Goal: Communication & Community: Participate in discussion

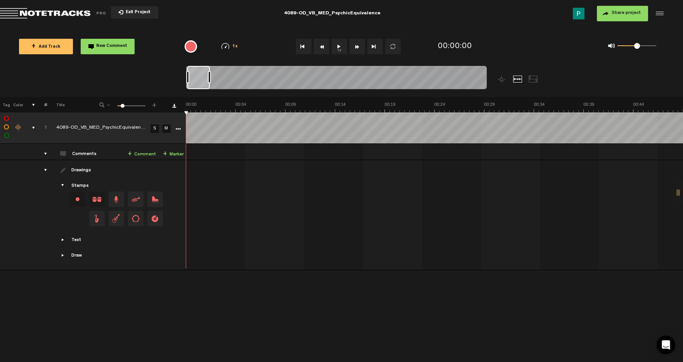
click at [341, 42] on button "1x" at bounding box center [339, 47] width 16 height 16
click at [340, 48] on button "1x" at bounding box center [339, 47] width 16 height 16
click at [342, 48] on button "1x" at bounding box center [339, 47] width 16 height 16
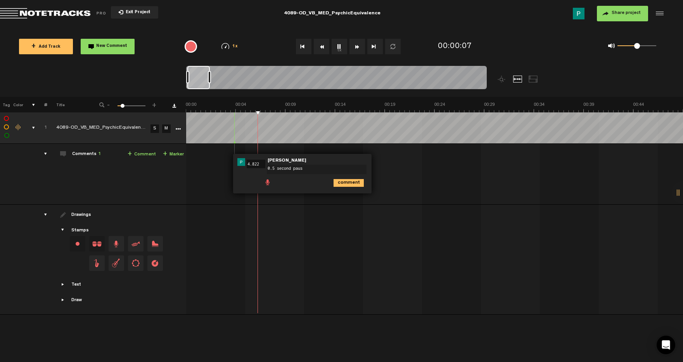
type textarea "0.5 second pause"
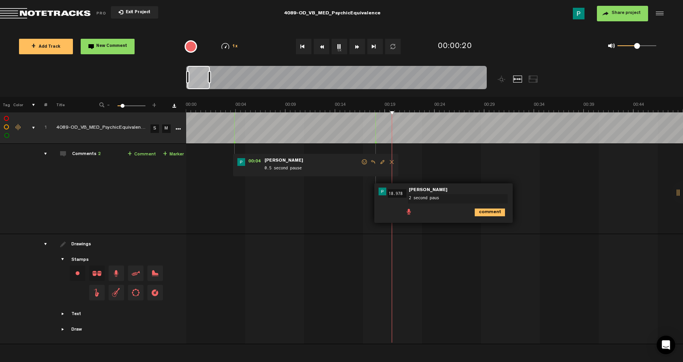
type textarea "2 second pause"
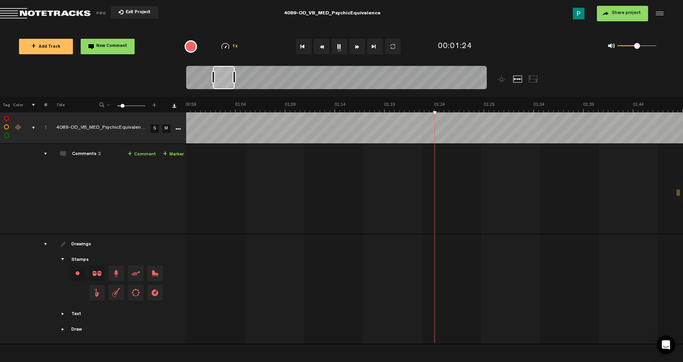
scroll to position [0, 597]
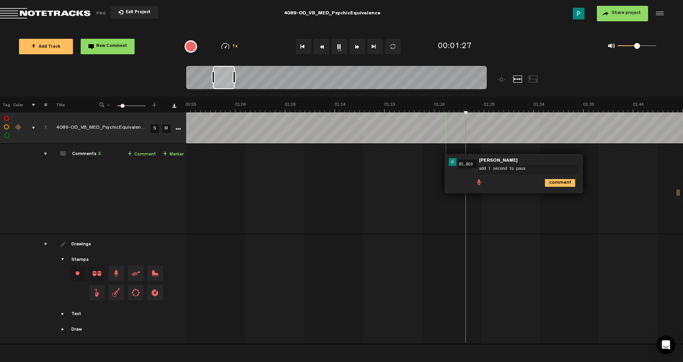
type textarea "add 1 second to pause"
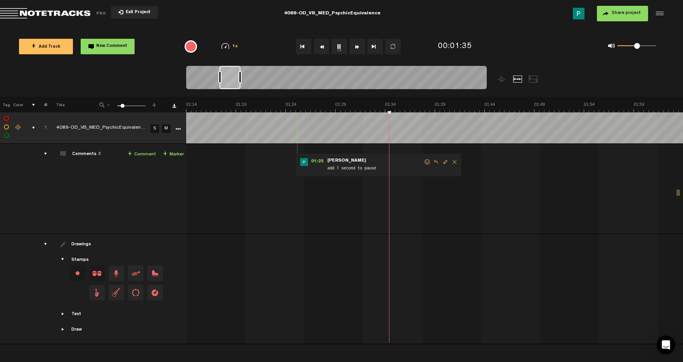
drag, startPoint x: 223, startPoint y: 77, endPoint x: 230, endPoint y: 77, distance: 6.6
click at [230, 77] on div at bounding box center [229, 77] width 21 height 23
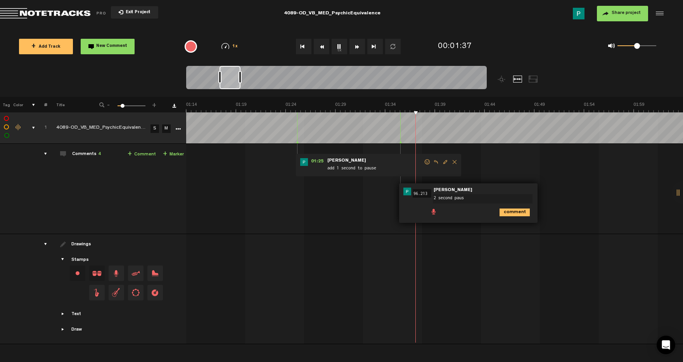
type textarea "2 second pause"
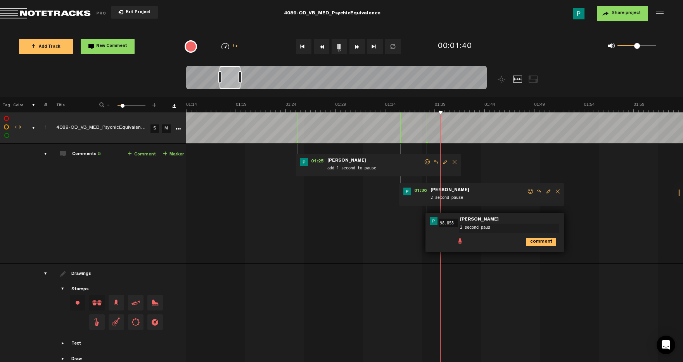
type textarea "2 second pause"
click at [340, 46] on button "1x" at bounding box center [339, 47] width 16 height 16
click at [331, 45] on button "1x" at bounding box center [339, 47] width 16 height 16
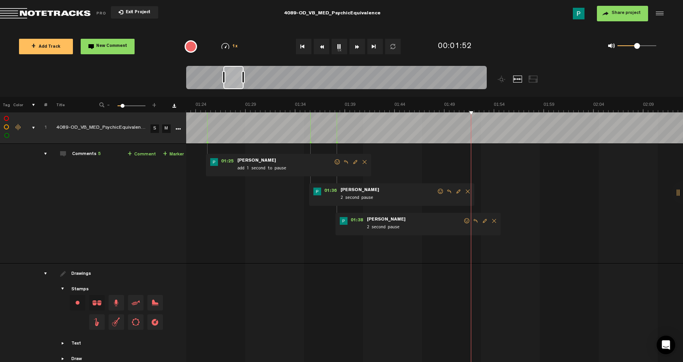
drag, startPoint x: 231, startPoint y: 76, endPoint x: 236, endPoint y: 76, distance: 5.0
click at [236, 76] on div at bounding box center [233, 77] width 20 height 23
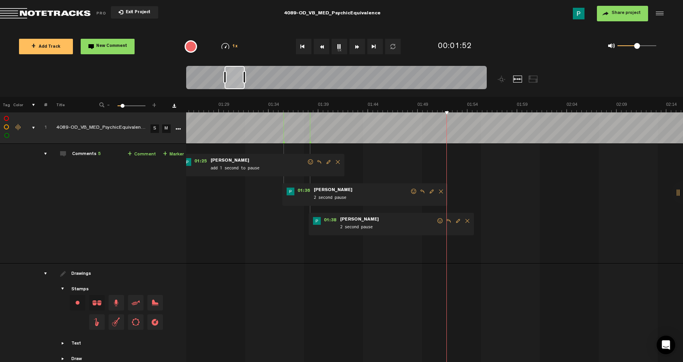
scroll to position [0, 862]
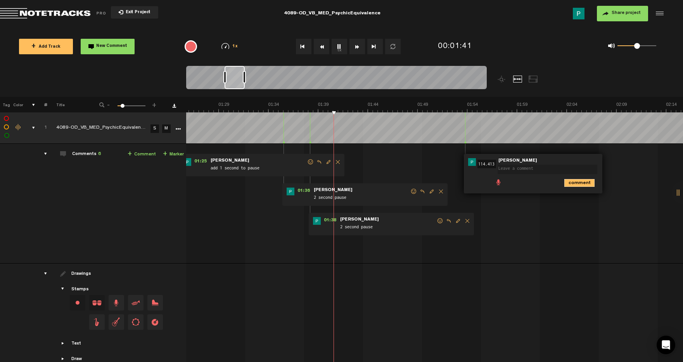
click at [573, 183] on icon "comment" at bounding box center [579, 183] width 30 height 8
click at [621, 164] on span "Delete comment" at bounding box center [622, 161] width 9 height 5
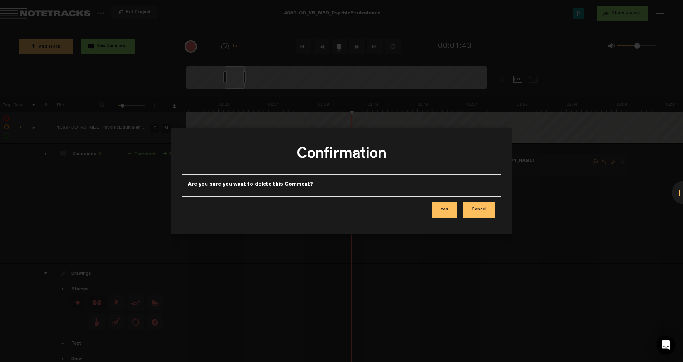
click at [457, 204] on button "Yes" at bounding box center [444, 210] width 25 height 16
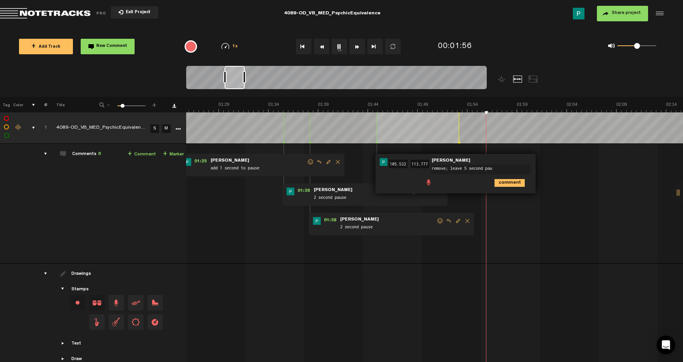
type textarea "remove; leave 5 second paus"
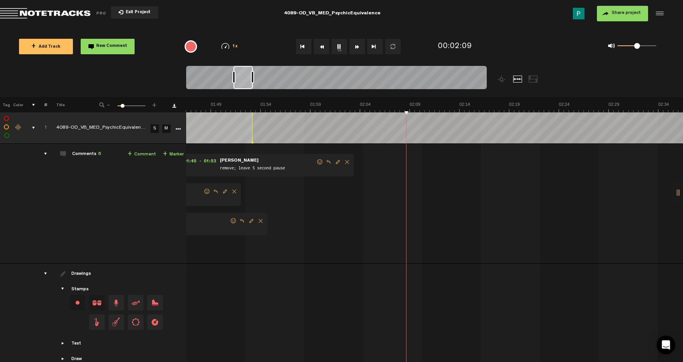
scroll to position [0, 1069]
drag, startPoint x: 234, startPoint y: 80, endPoint x: 243, endPoint y: 80, distance: 8.9
click at [243, 80] on div at bounding box center [242, 77] width 19 height 23
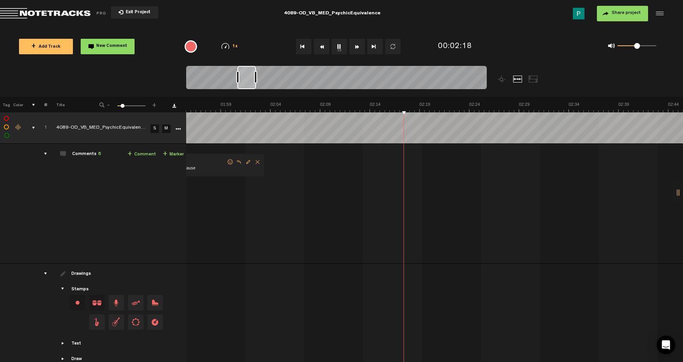
scroll to position [0, 1158]
click at [246, 78] on div at bounding box center [246, 77] width 19 height 23
drag, startPoint x: 246, startPoint y: 78, endPoint x: 252, endPoint y: 77, distance: 6.2
click at [252, 77] on div at bounding box center [252, 77] width 18 height 23
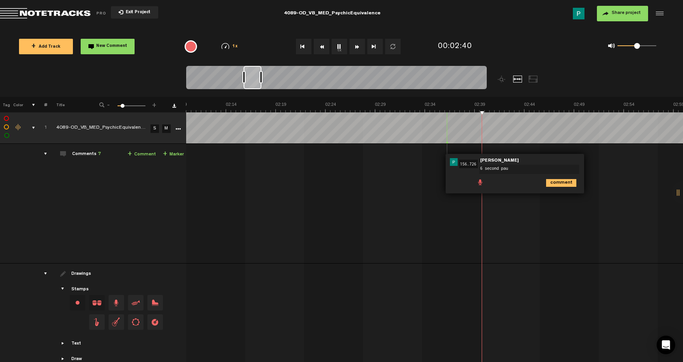
type textarea "6 second paus"
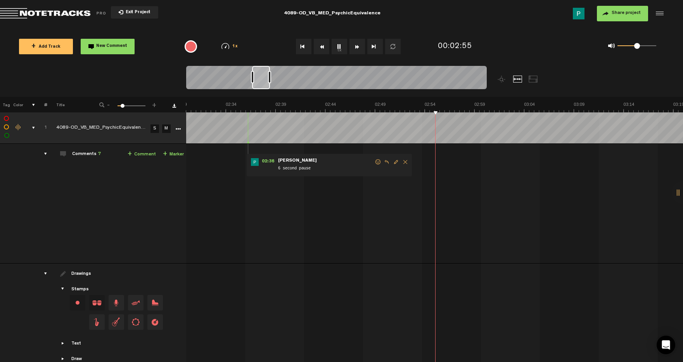
scroll to position [0, 1501]
click at [338, 48] on button "1x" at bounding box center [339, 47] width 16 height 16
drag, startPoint x: 383, startPoint y: 196, endPoint x: 340, endPoint y: 199, distance: 43.9
click at [340, 199] on textarea "let's add a beat here" at bounding box center [366, 198] width 100 height 9
paste textarea "[URL][DOMAIN_NAME]"
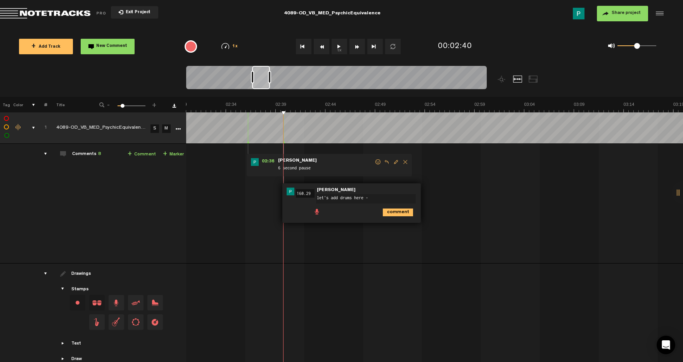
type textarea "let's add drums here - [URL][DOMAIN_NAME]"
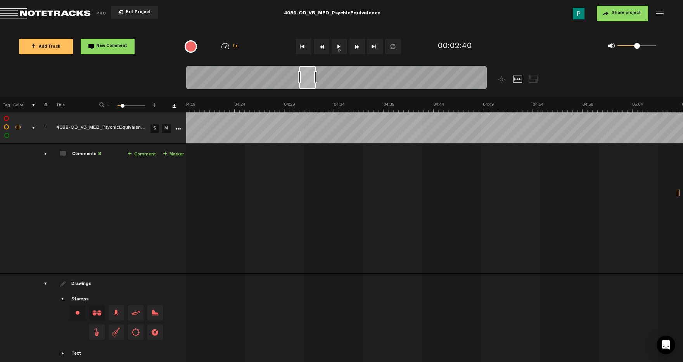
scroll to position [0, 2595]
drag, startPoint x: 262, startPoint y: 76, endPoint x: 309, endPoint y: 76, distance: 47.3
click at [309, 76] on div at bounding box center [307, 77] width 17 height 23
click at [338, 46] on button "1x" at bounding box center [339, 47] width 16 height 16
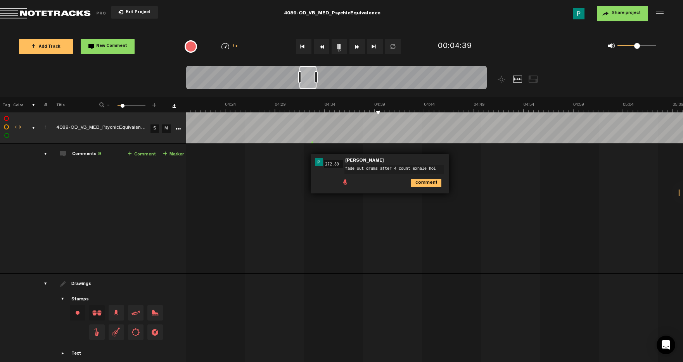
type textarea "fade out drums after 4 count exhale hold"
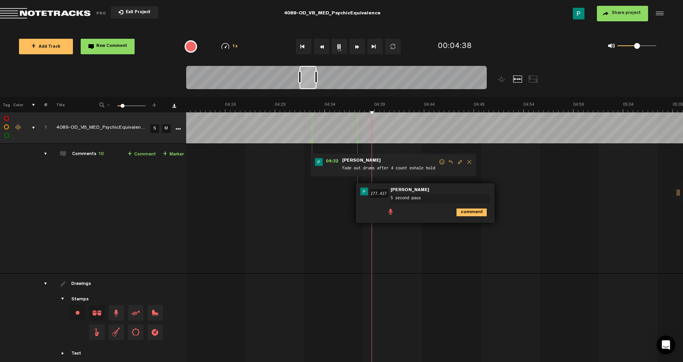
type textarea "5 second pause"
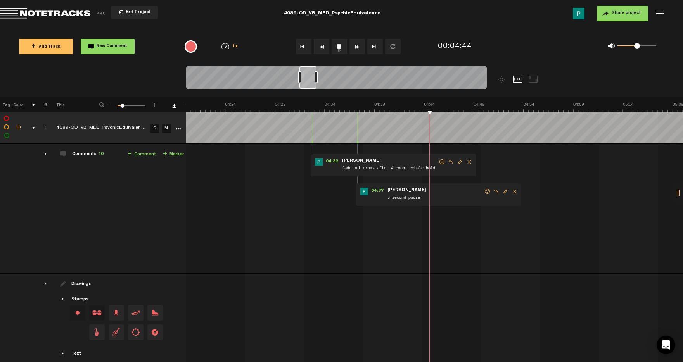
scroll to position [0, 2676]
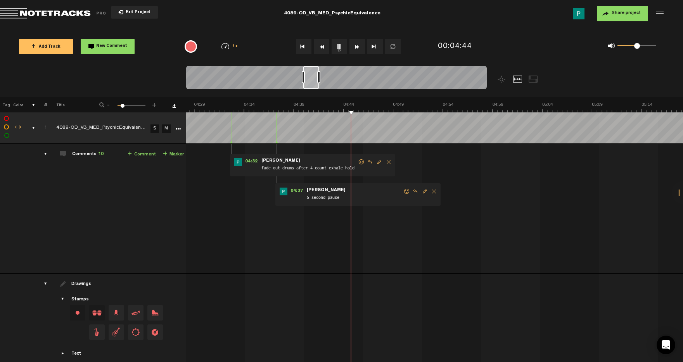
click at [316, 85] on div at bounding box center [311, 77] width 16 height 23
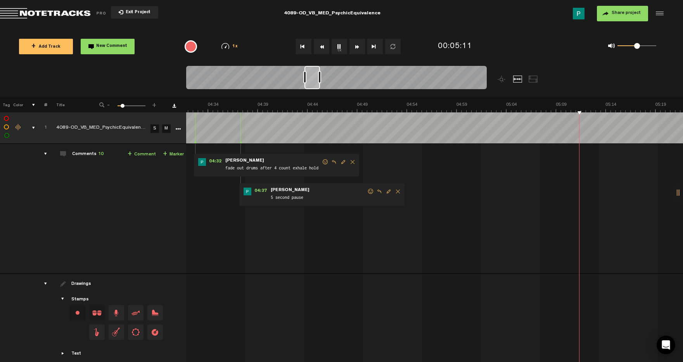
click at [314, 83] on div at bounding box center [312, 77] width 16 height 23
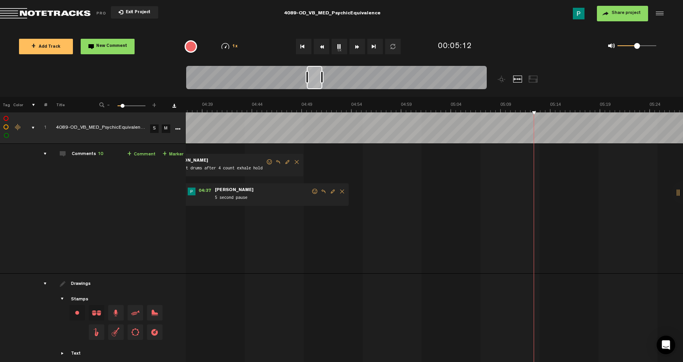
scroll to position [0, 2767]
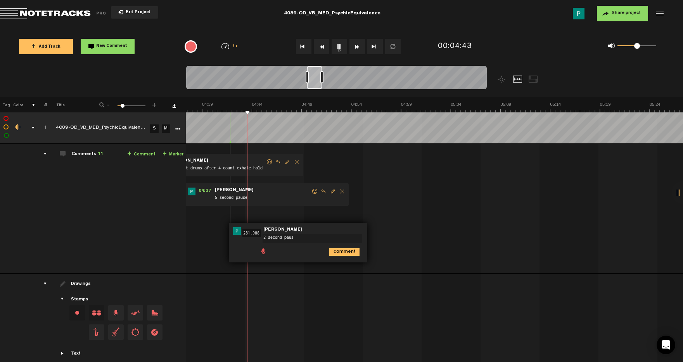
type textarea "2 second pause"
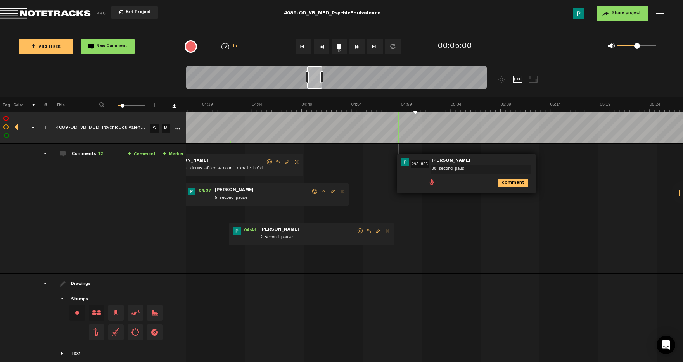
type textarea "30 second pause"
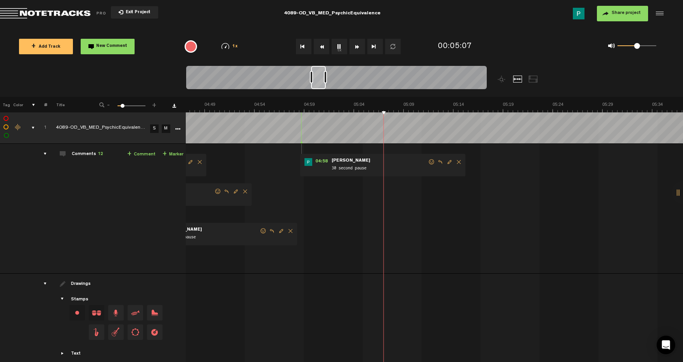
scroll to position [0, 2873]
drag, startPoint x: 315, startPoint y: 78, endPoint x: 320, endPoint y: 77, distance: 4.7
click at [320, 77] on div at bounding box center [318, 77] width 15 height 23
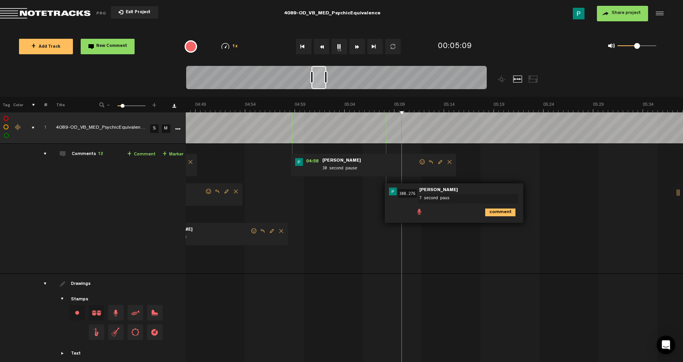
type textarea "7 second pause"
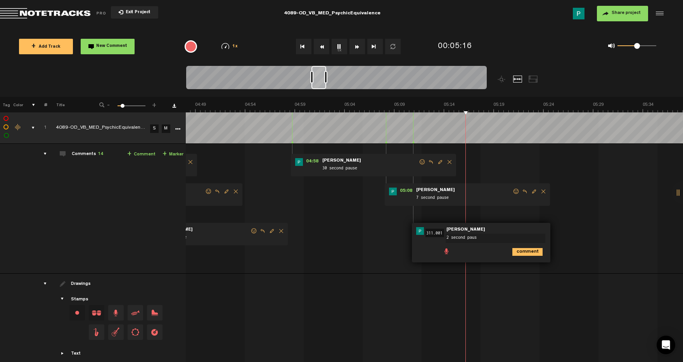
type textarea "2 second pause"
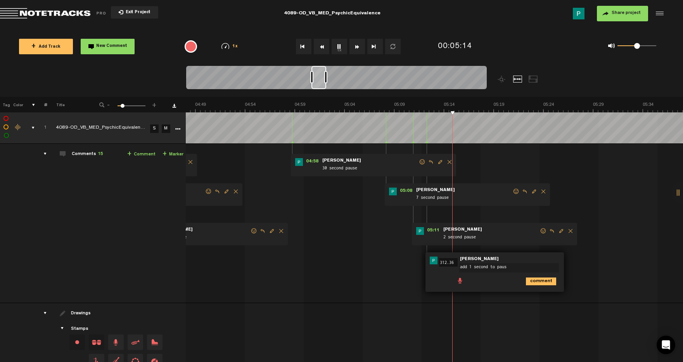
type textarea "add 1 second to pause"
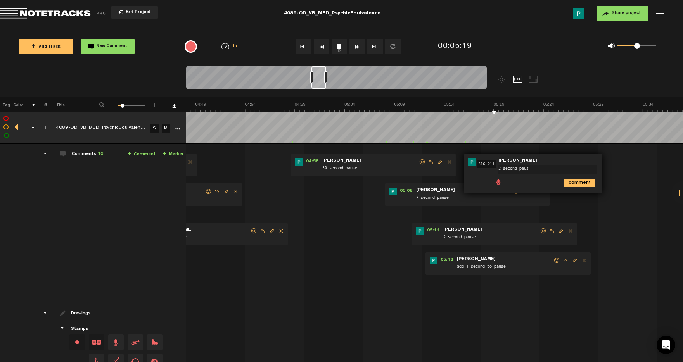
type textarea "2 second pause"
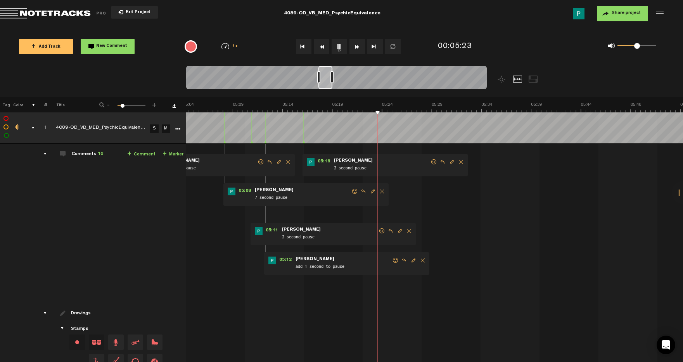
drag, startPoint x: 319, startPoint y: 82, endPoint x: 326, endPoint y: 82, distance: 7.0
click at [326, 82] on div at bounding box center [325, 77] width 14 height 23
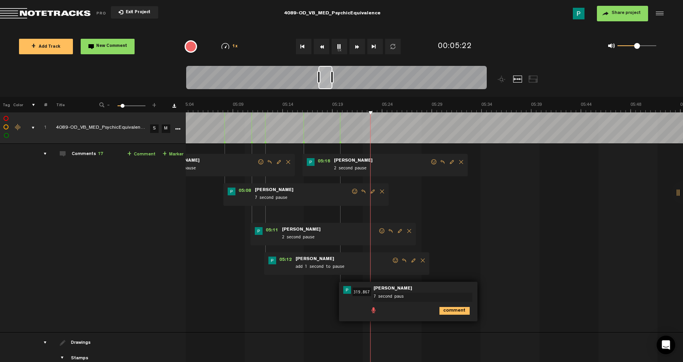
type textarea "7 second pause"
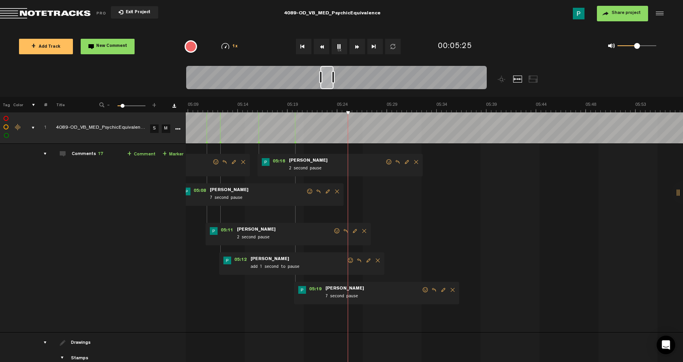
scroll to position [0, 3089]
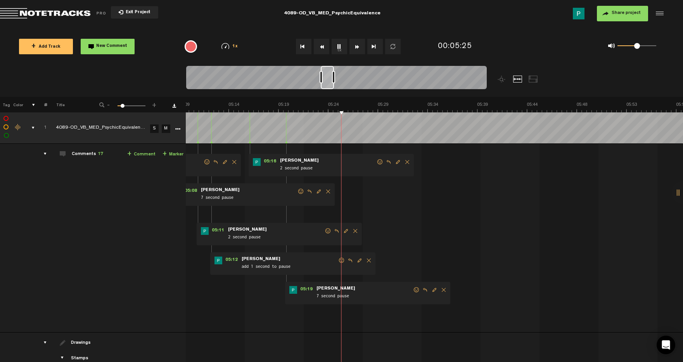
click at [328, 73] on div at bounding box center [327, 77] width 13 height 23
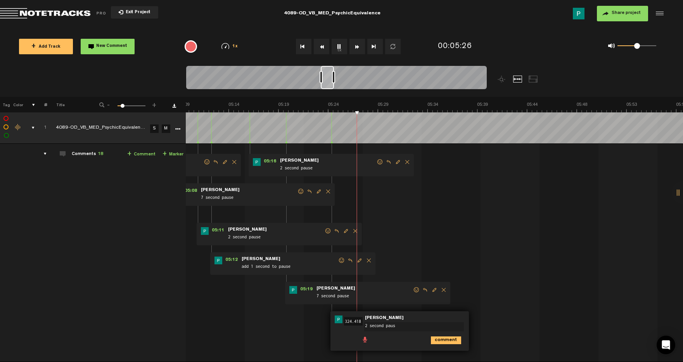
type textarea "2 second pause"
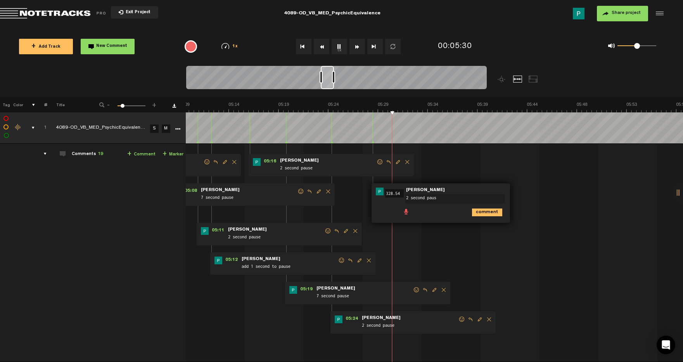
type textarea "2 second pause"
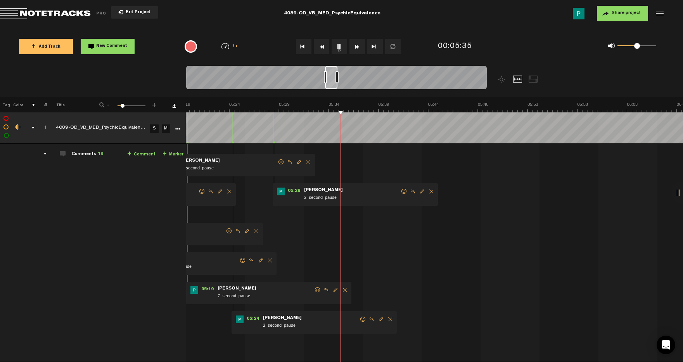
scroll to position [0, 3196]
drag, startPoint x: 327, startPoint y: 81, endPoint x: 332, endPoint y: 80, distance: 4.7
click at [332, 80] on div at bounding box center [331, 77] width 12 height 23
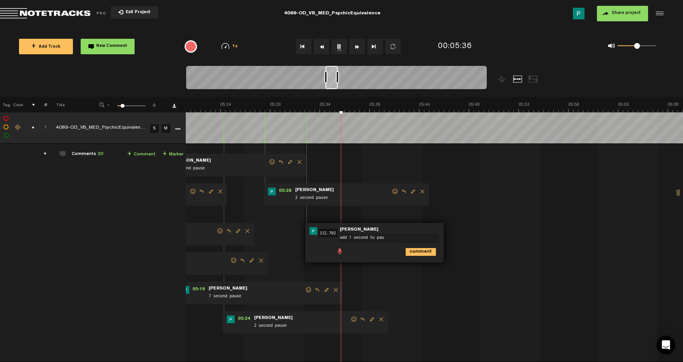
type textarea "add 1 second to paus"
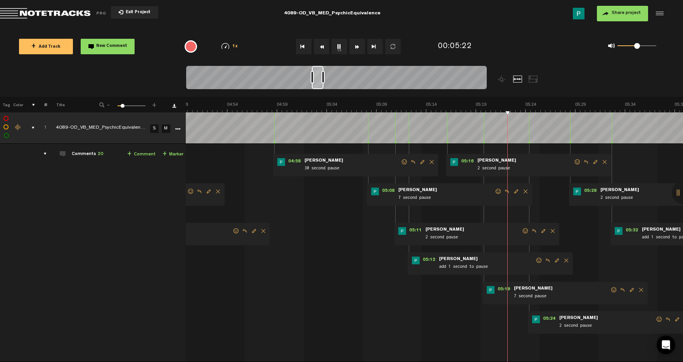
scroll to position [0, 2873]
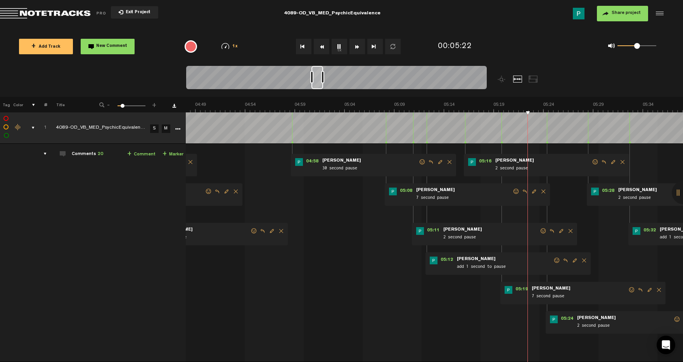
drag, startPoint x: 331, startPoint y: 85, endPoint x: 317, endPoint y: 85, distance: 14.0
click at [317, 85] on div at bounding box center [317, 77] width 12 height 23
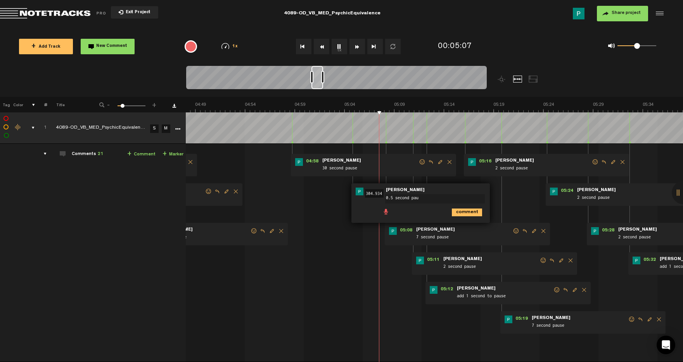
type textarea "0.5 second paus"
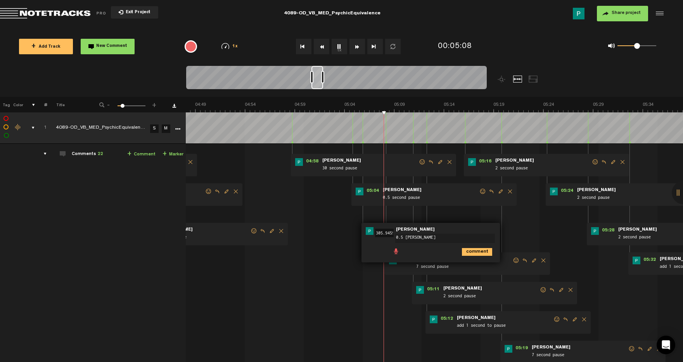
type textarea "0.5 seocnd pause"
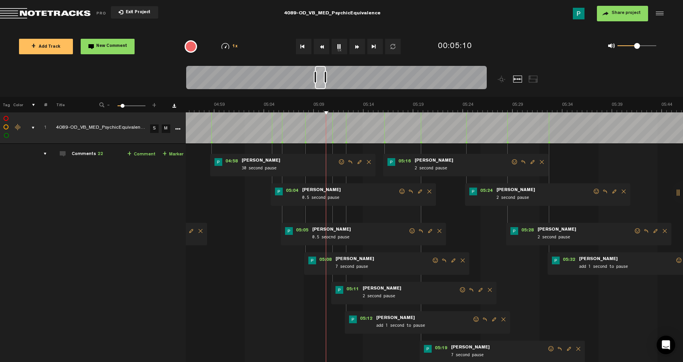
scroll to position [0, 2954]
click at [319, 84] on div at bounding box center [320, 77] width 11 height 23
click at [452, 258] on span "Edit comment" at bounding box center [453, 260] width 9 height 5
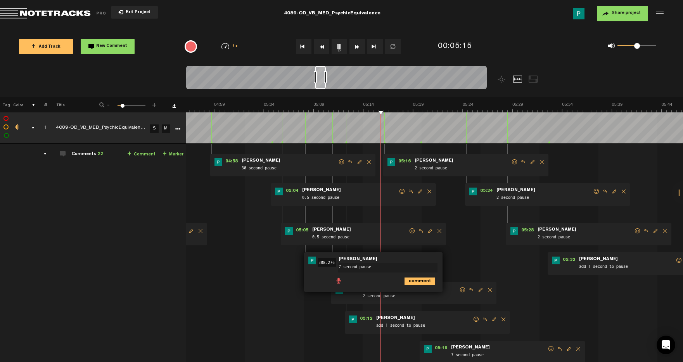
drag, startPoint x: 342, startPoint y: 268, endPoint x: 334, endPoint y: 268, distance: 8.1
click at [334, 268] on div "05:08 308.276 - • [PERSON_NAME]: "7 second pause" [PERSON_NAME] 7 second pause …" at bounding box center [373, 272] width 138 height 40
type textarea "5 second pause"
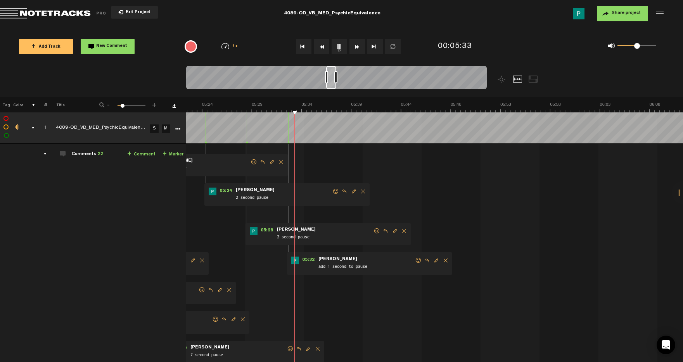
scroll to position [0, 3223]
drag, startPoint x: 322, startPoint y: 81, endPoint x: 333, endPoint y: 80, distance: 11.7
click at [333, 80] on div at bounding box center [331, 77] width 10 height 23
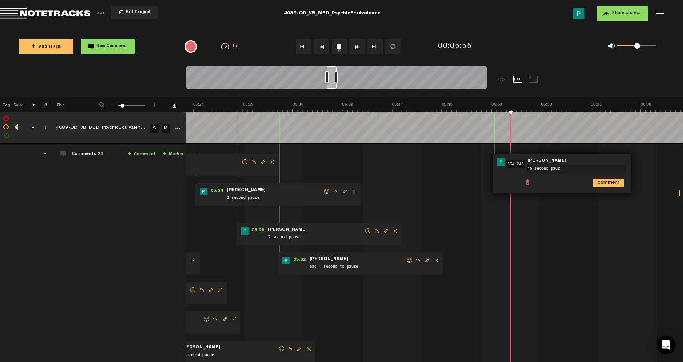
type textarea "45 second pause"
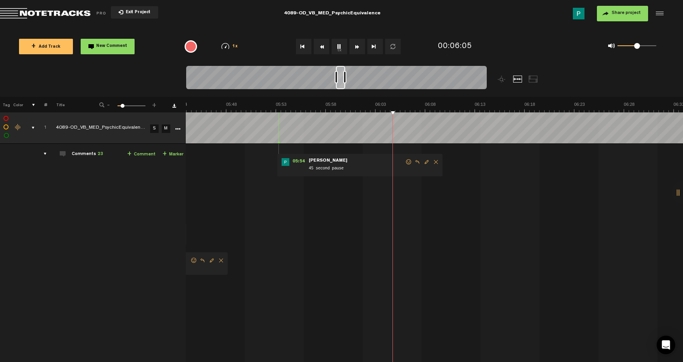
scroll to position [0, 3466]
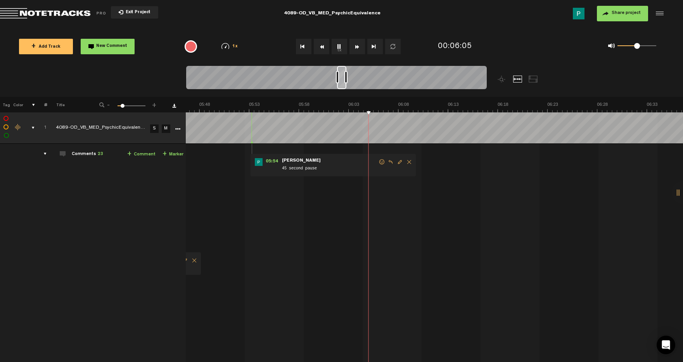
drag, startPoint x: 334, startPoint y: 85, endPoint x: 345, endPoint y: 83, distance: 10.5
click at [345, 84] on div at bounding box center [341, 77] width 9 height 23
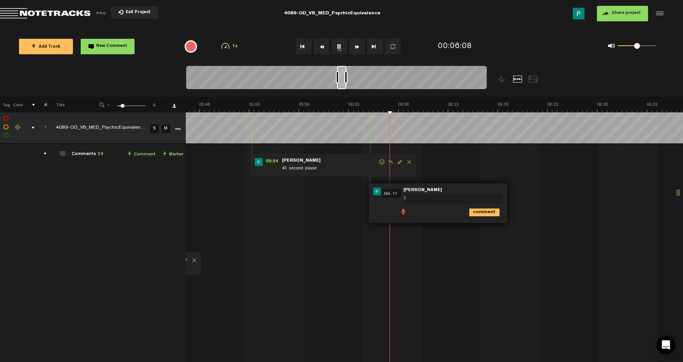
type textarea "3"
type textarea "2 second pause"
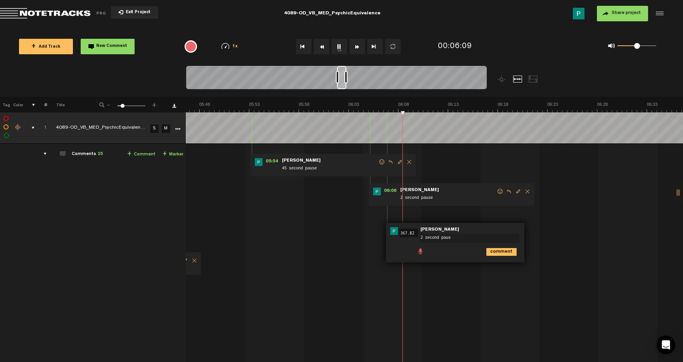
type textarea "2 second pause"
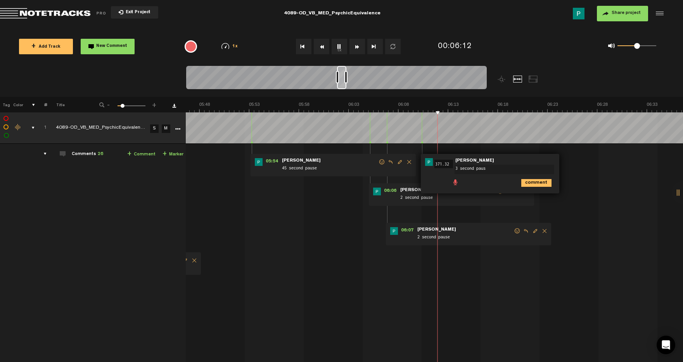
type textarea "3 second pause"
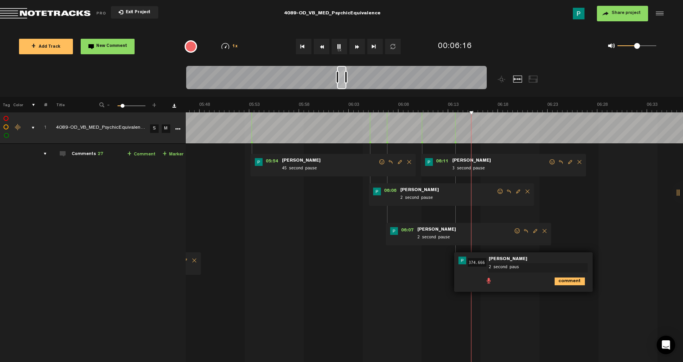
type textarea "2 second pause"
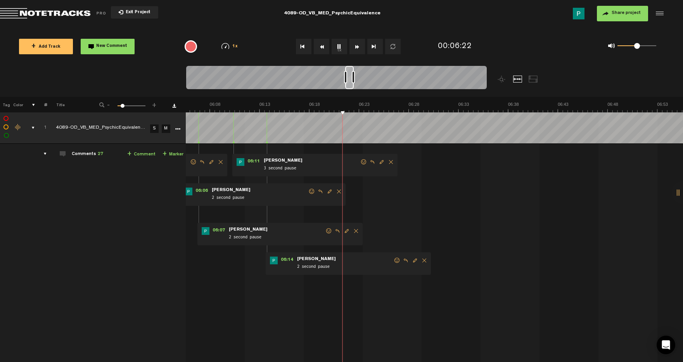
scroll to position [0, 3663]
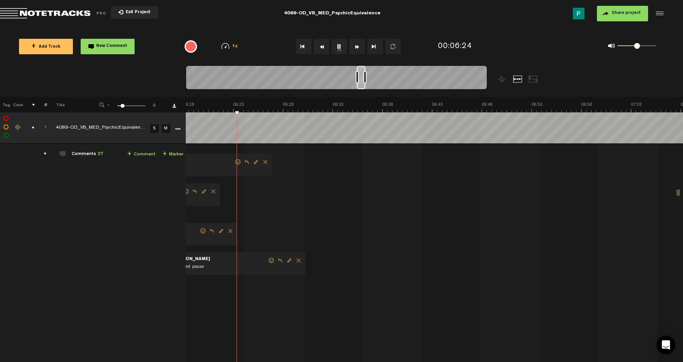
drag, startPoint x: 342, startPoint y: 86, endPoint x: 360, endPoint y: 88, distance: 18.3
click at [360, 88] on div at bounding box center [361, 77] width 9 height 23
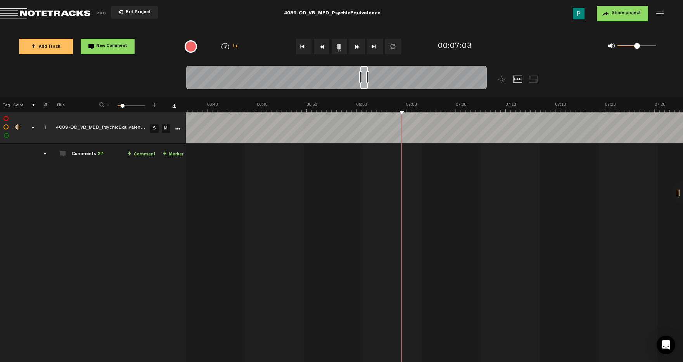
scroll to position [0, 4005]
drag, startPoint x: 359, startPoint y: 86, endPoint x: 364, endPoint y: 86, distance: 5.1
click at [364, 86] on div at bounding box center [364, 77] width 8 height 23
drag, startPoint x: 364, startPoint y: 86, endPoint x: 376, endPoint y: 85, distance: 12.0
click at [376, 85] on div at bounding box center [376, 77] width 7 height 23
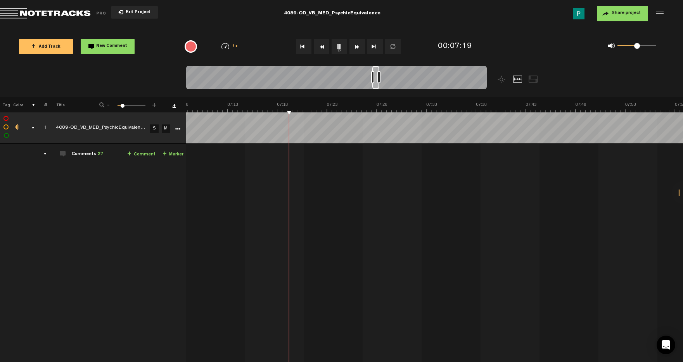
scroll to position [0, 4283]
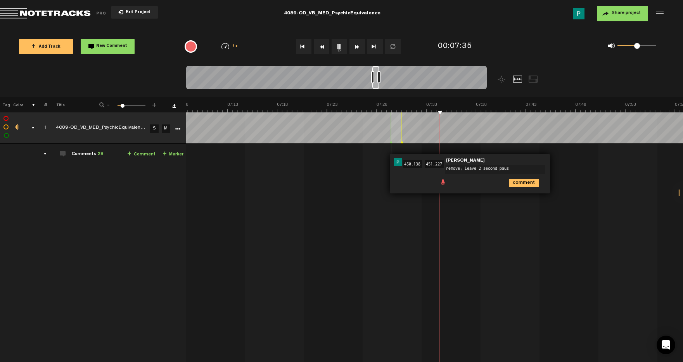
type textarea "remove; leave 2 second pause"
click at [339, 48] on button "1x" at bounding box center [339, 47] width 16 height 16
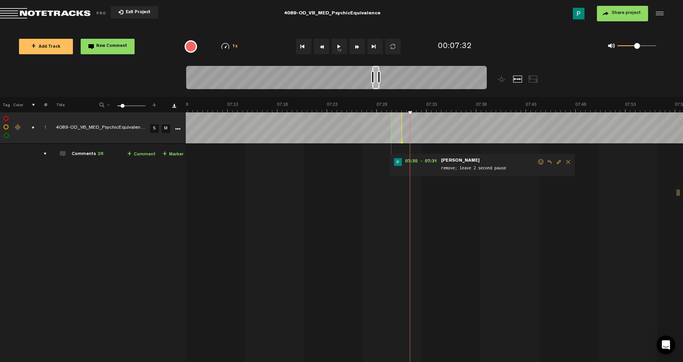
click at [338, 40] on button "1x" at bounding box center [339, 47] width 16 height 16
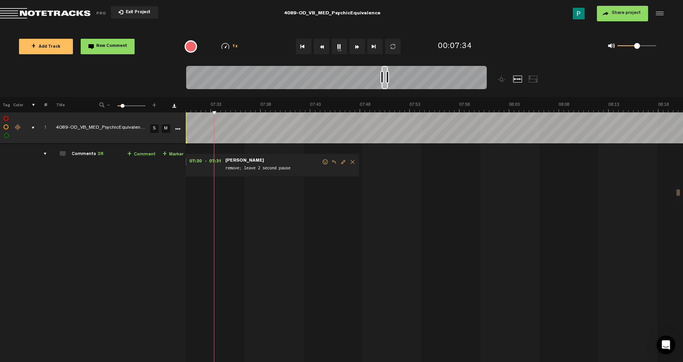
scroll to position [0, 4498]
drag, startPoint x: 376, startPoint y: 86, endPoint x: 384, endPoint y: 86, distance: 8.5
click at [385, 86] on div at bounding box center [385, 77] width 6 height 23
click at [337, 49] on button "1x" at bounding box center [339, 47] width 16 height 16
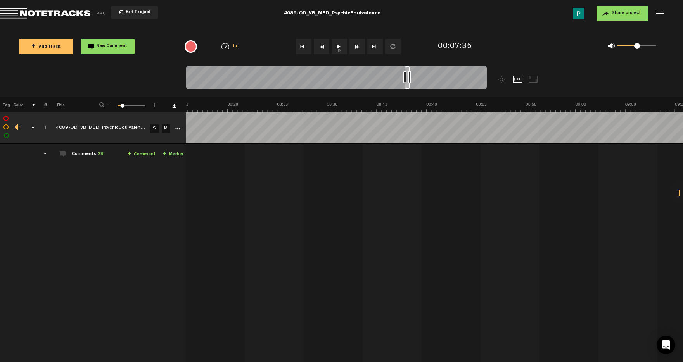
scroll to position [0, 5208]
drag, startPoint x: 387, startPoint y: 86, endPoint x: 418, endPoint y: 89, distance: 30.7
click at [418, 89] on div at bounding box center [336, 79] width 300 height 26
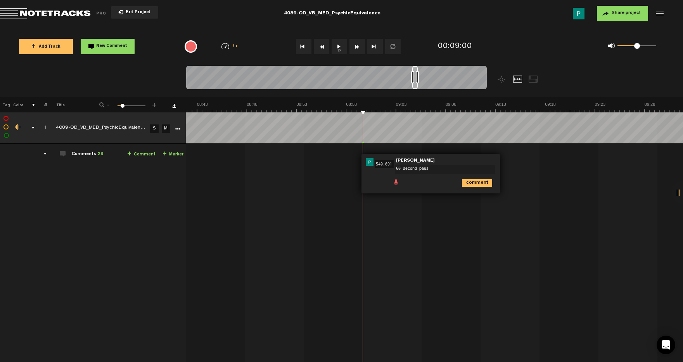
type textarea "60 second pause"
click at [340, 53] on button "1x" at bounding box center [339, 47] width 16 height 16
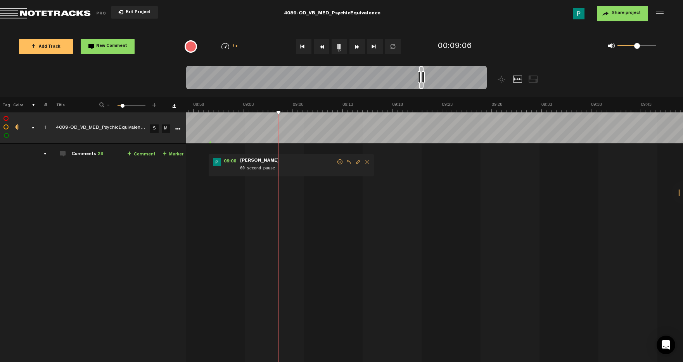
scroll to position [0, 5361]
drag, startPoint x: 415, startPoint y: 86, endPoint x: 422, endPoint y: 86, distance: 6.6
click at [422, 86] on div at bounding box center [421, 77] width 5 height 23
type textarea "1 second pause"
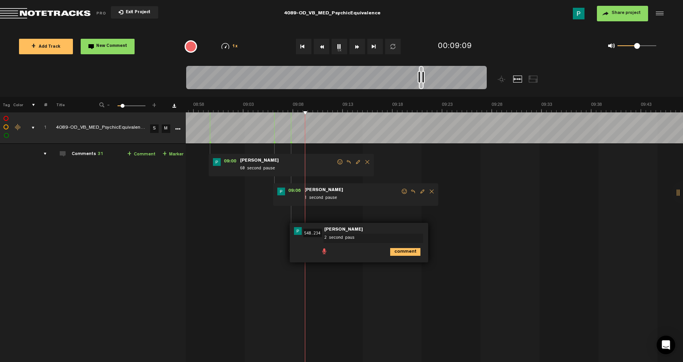
type textarea "2 second pause"
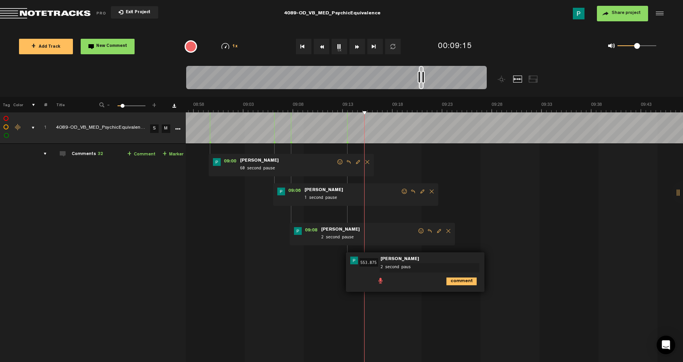
type textarea "2 second pause"
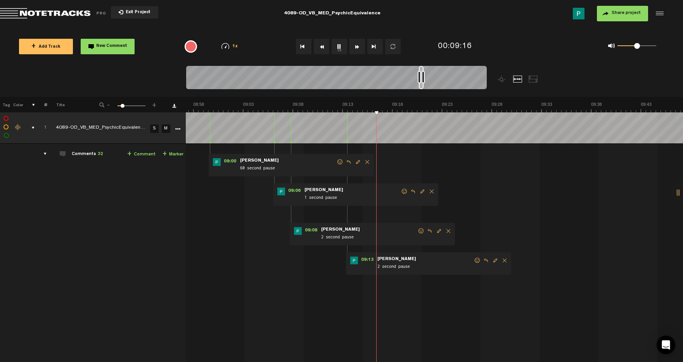
click at [340, 48] on button "1x" at bounding box center [339, 47] width 16 height 16
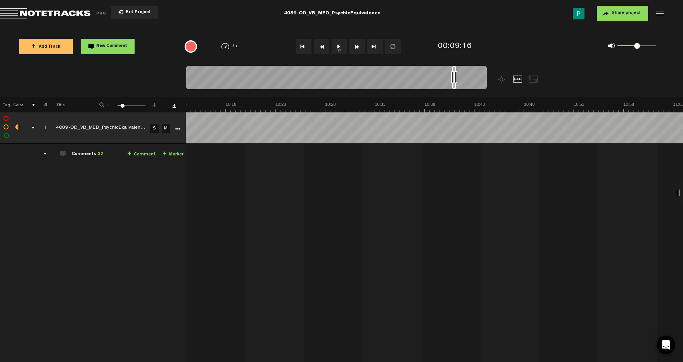
scroll to position [0, 6186]
drag, startPoint x: 422, startPoint y: 86, endPoint x: 456, endPoint y: 85, distance: 34.1
click at [458, 85] on div at bounding box center [456, 77] width 4 height 23
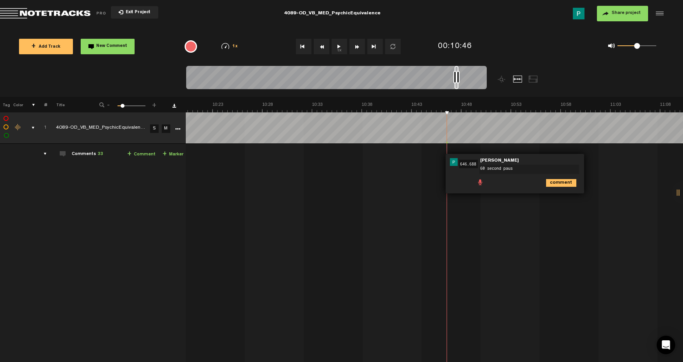
type textarea "60 second pause"
click at [341, 49] on button "1x" at bounding box center [339, 47] width 16 height 16
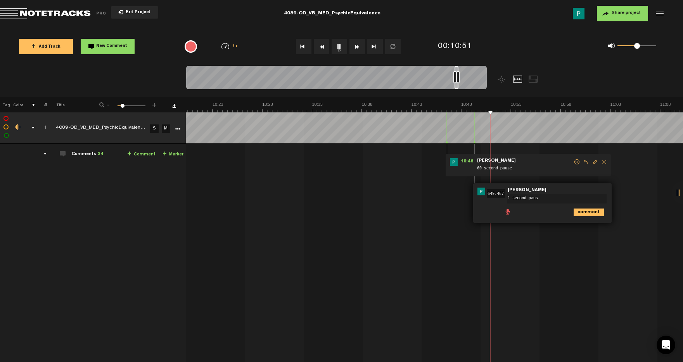
type textarea "1 second pause"
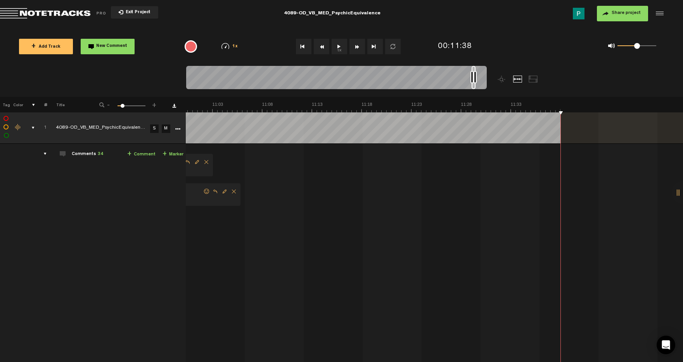
scroll to position [0, 6584]
